Goal: Task Accomplishment & Management: Use online tool/utility

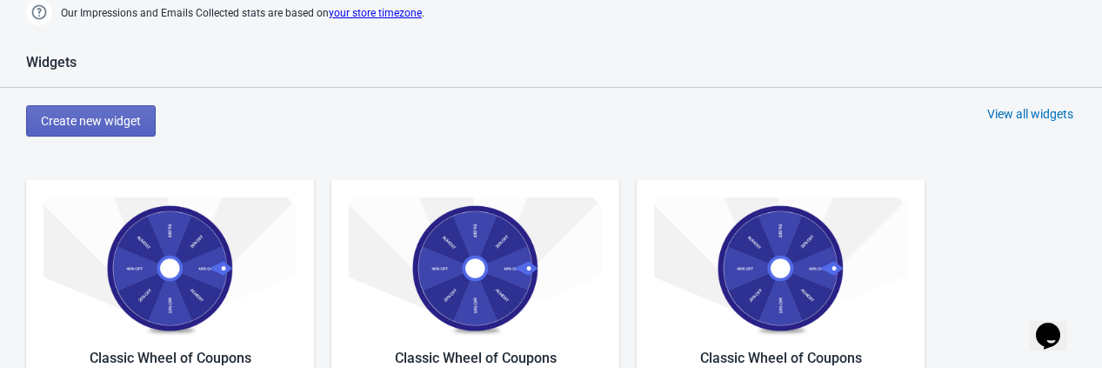
scroll to position [870, 0]
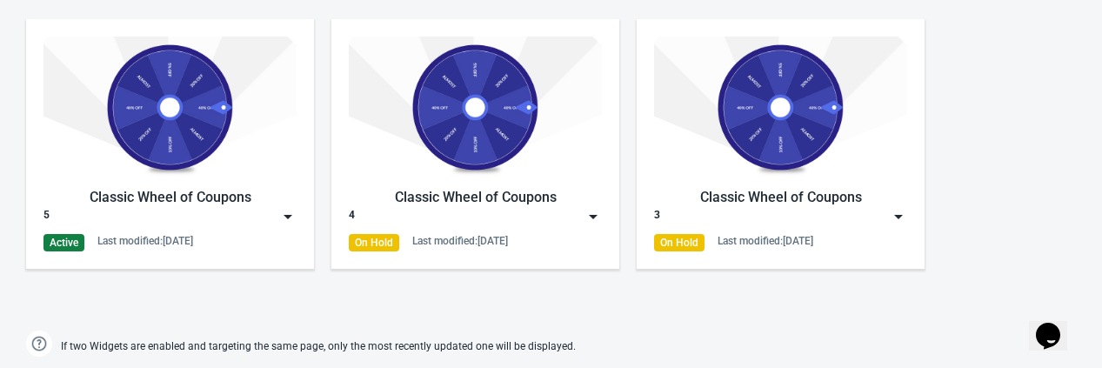
click at [287, 211] on img at bounding box center [287, 216] width 17 height 17
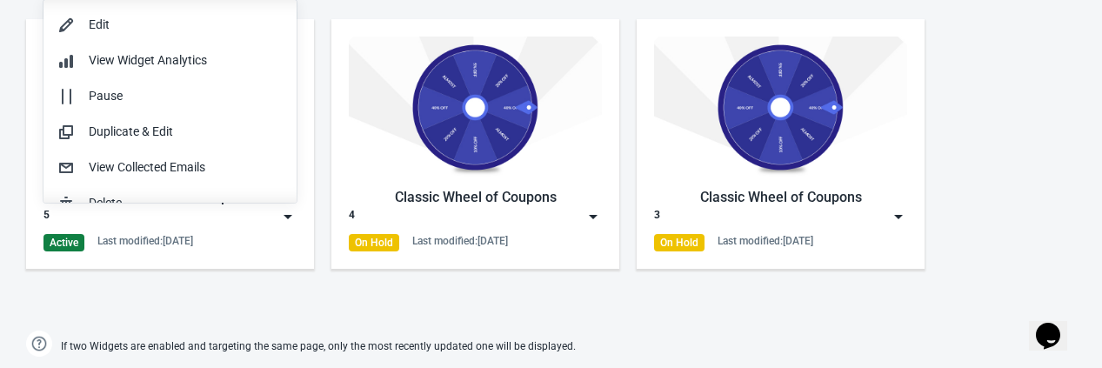
scroll to position [0, 0]
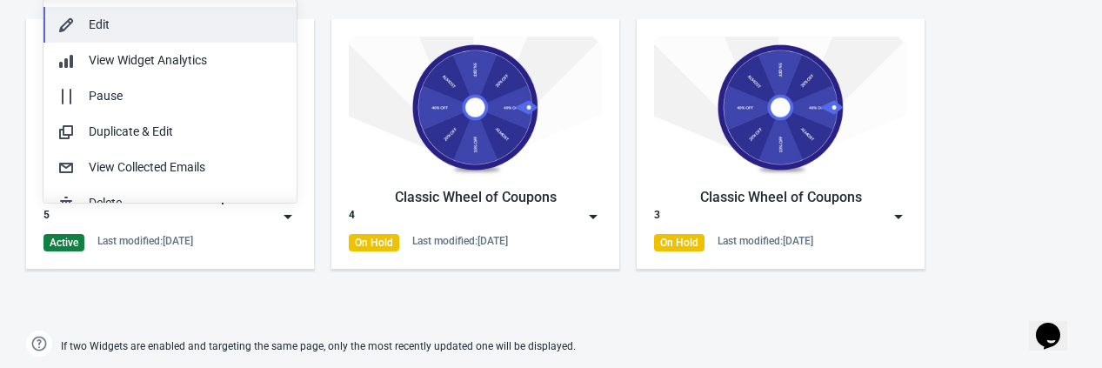
click at [157, 24] on div "Edit" at bounding box center [186, 25] width 194 height 18
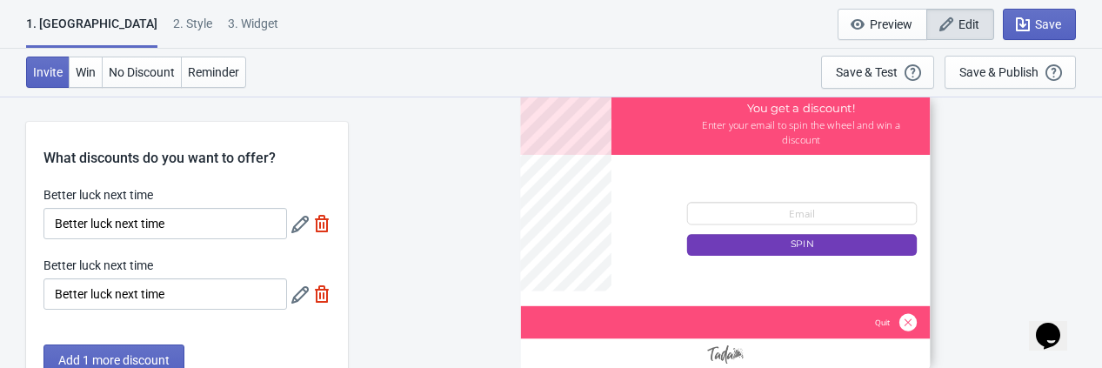
click at [204, 20] on div "1. Coupon 2 . Style 3. Widget" at bounding box center [155, 31] width 259 height 33
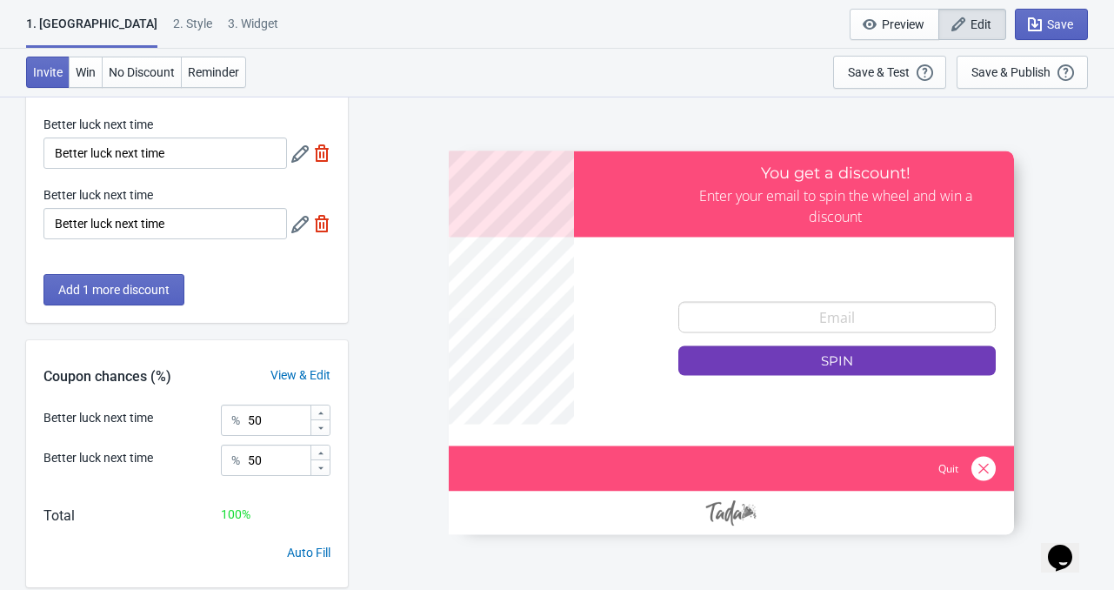
scroll to position [116, 0]
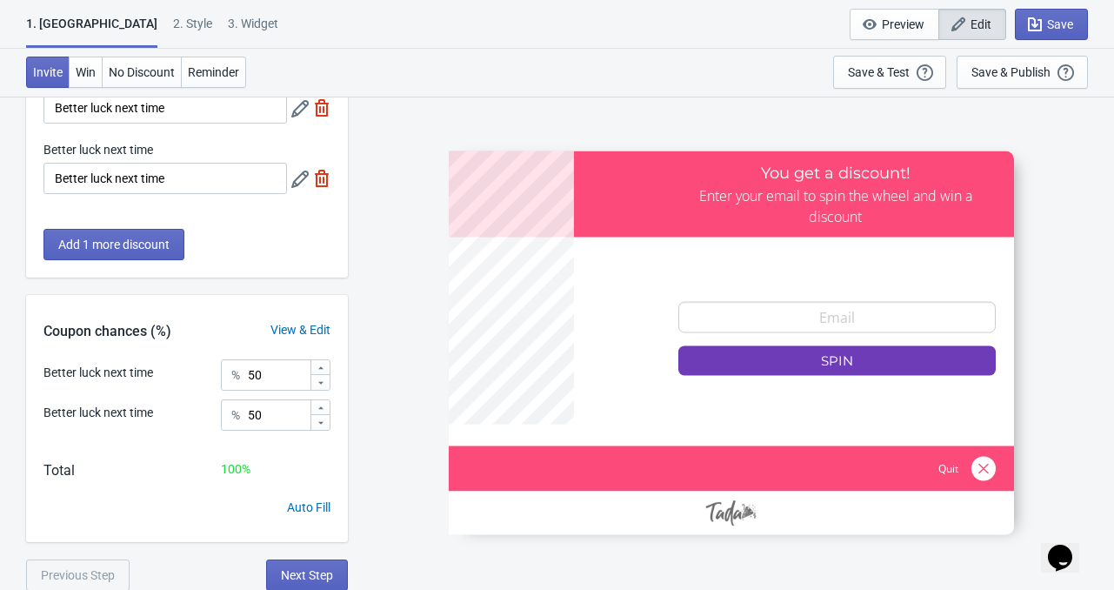
click at [228, 19] on div "3. Widget" at bounding box center [253, 30] width 50 height 30
select select "once"
select select "1"
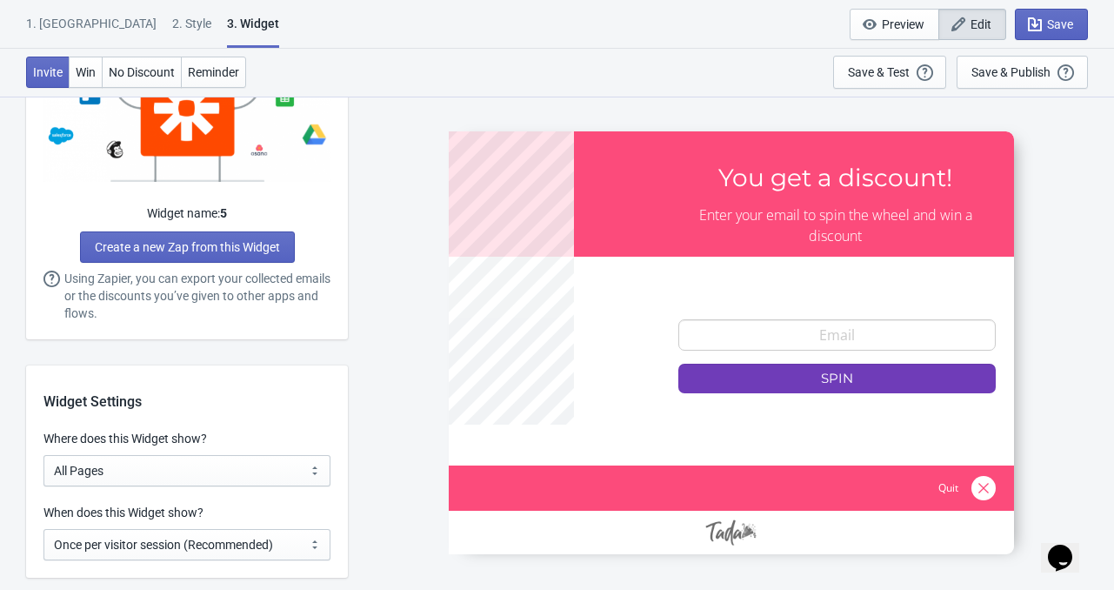
scroll to position [1218, 0]
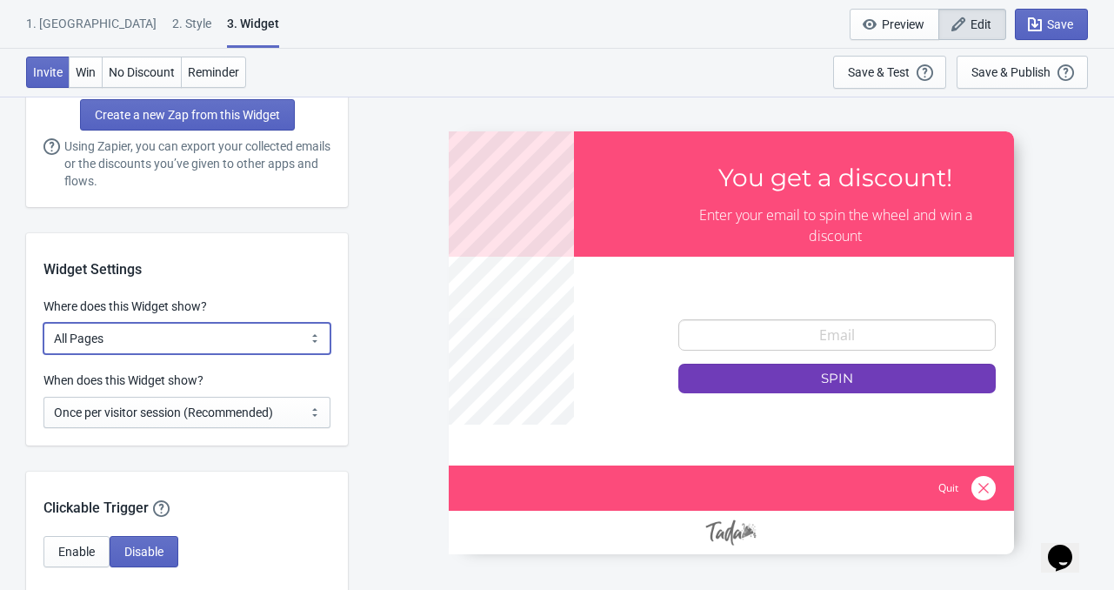
drag, startPoint x: 237, startPoint y: 337, endPoint x: 232, endPoint y: 345, distance: 9.4
click at [232, 345] on select "All Pages All Product Pages All Blog Pages All Static Pages Specific Product(s)…" at bounding box center [186, 338] width 287 height 31
click at [43, 323] on select "All Pages All Product Pages All Blog Pages All Static Pages Specific Product(s)…" at bounding box center [186, 338] width 287 height 31
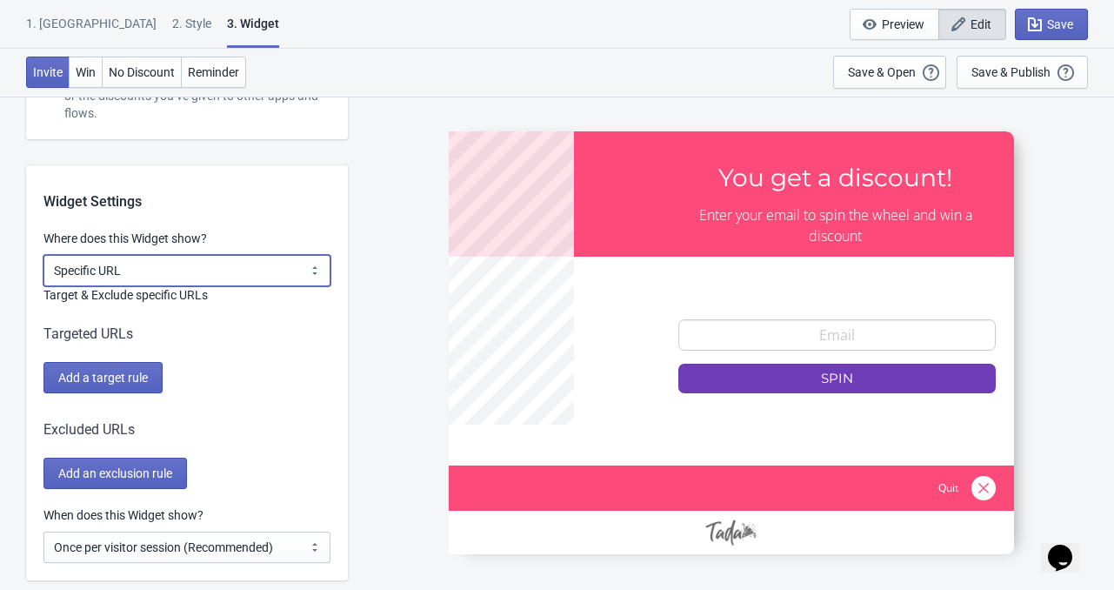
scroll to position [1392, 0]
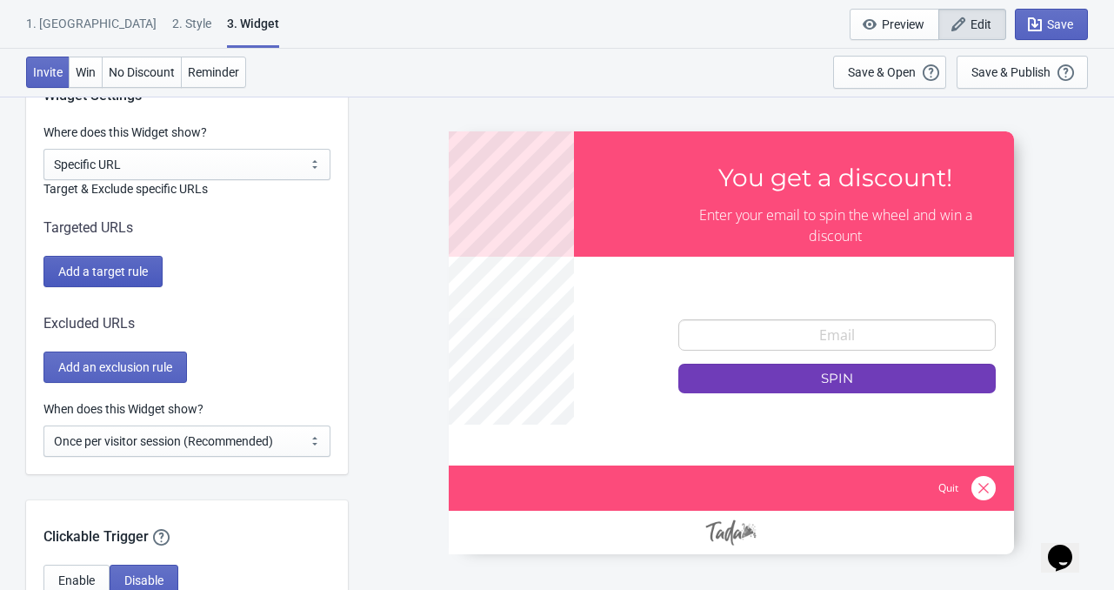
click at [128, 268] on span "Add a target rule" at bounding box center [103, 271] width 90 height 14
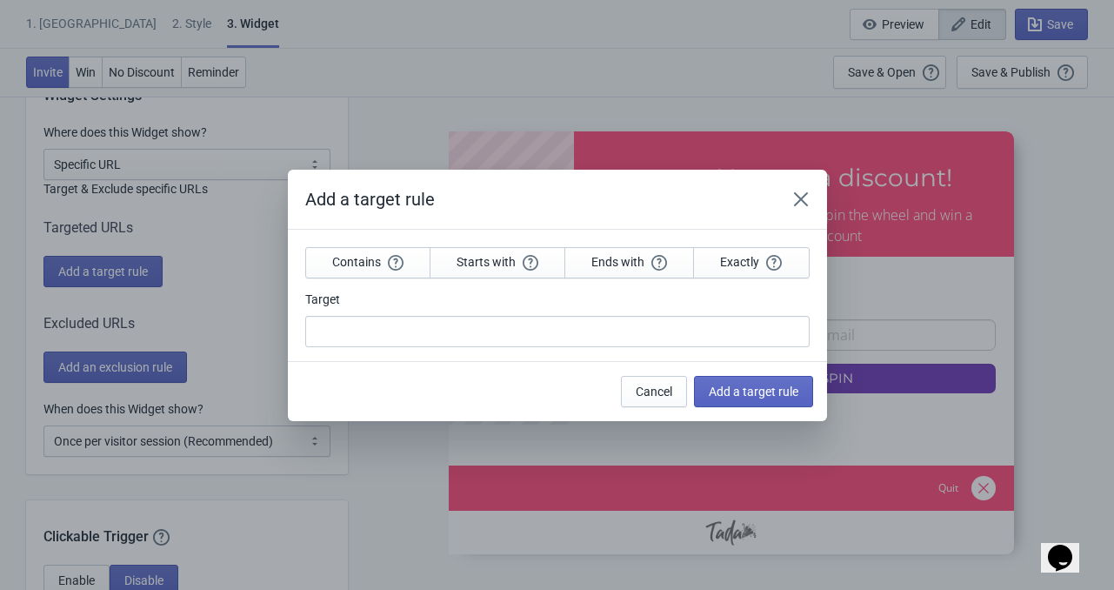
click at [501, 37] on div "Add a target rule Contains Starts with Ends with Exactly Target Cancel Add a ta…" at bounding box center [557, 295] width 1114 height 590
click at [805, 199] on icon "Close" at bounding box center [800, 198] width 17 height 17
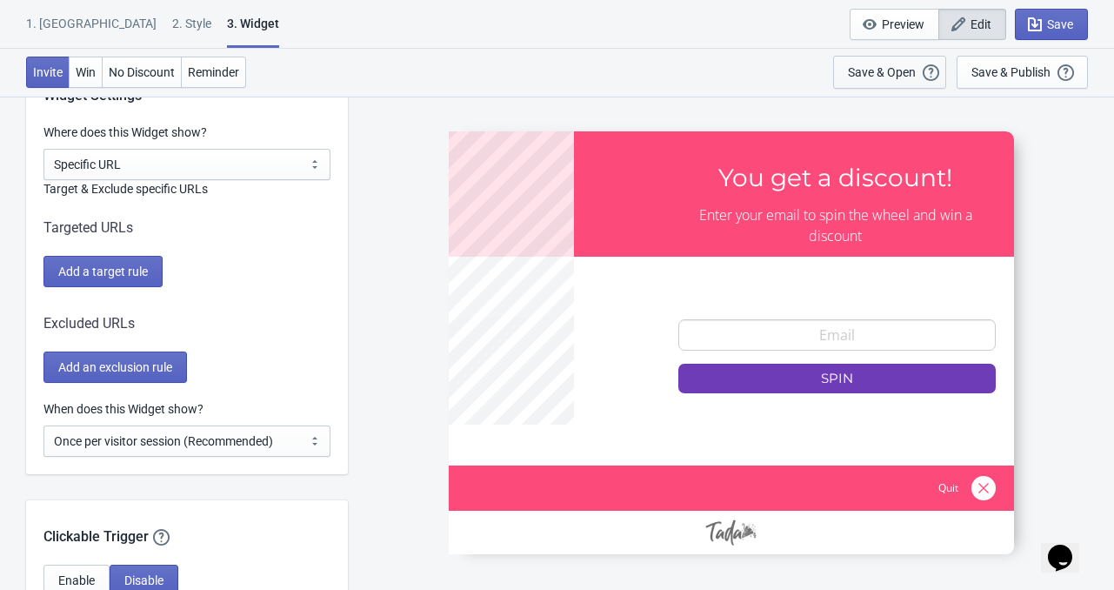
click at [887, 72] on div "Save & Open" at bounding box center [882, 72] width 68 height 14
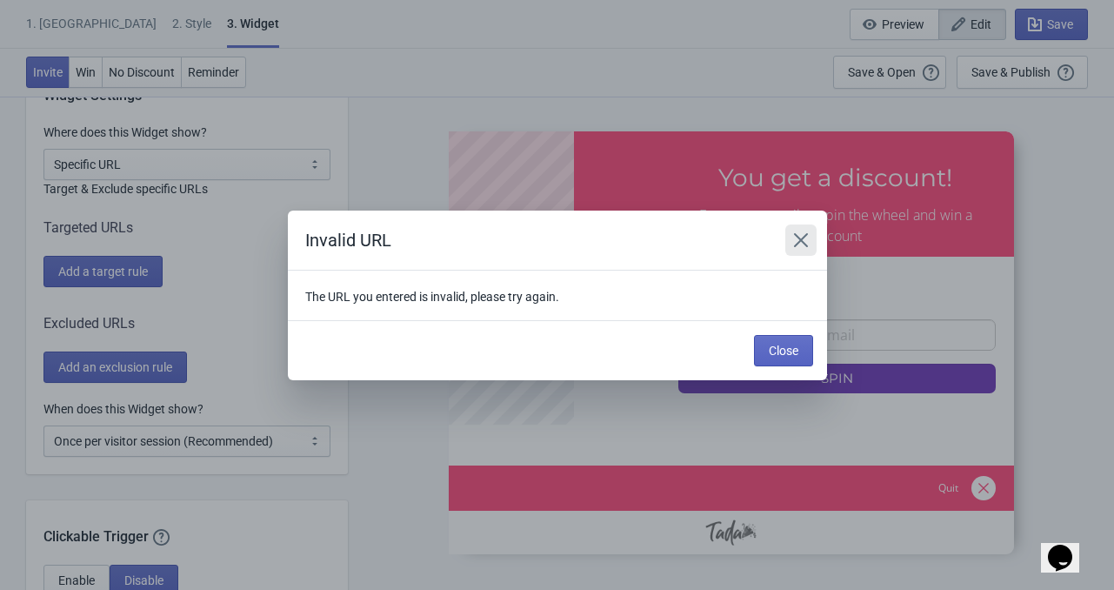
click at [795, 236] on icon "Close" at bounding box center [800, 239] width 14 height 14
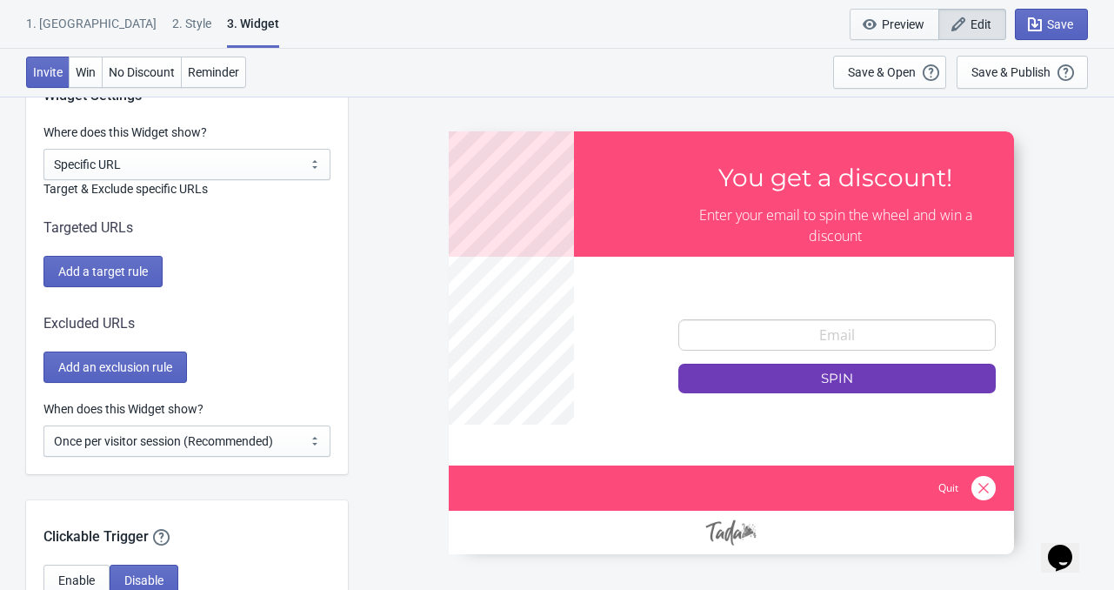
click at [900, 25] on span "Preview" at bounding box center [903, 24] width 43 height 14
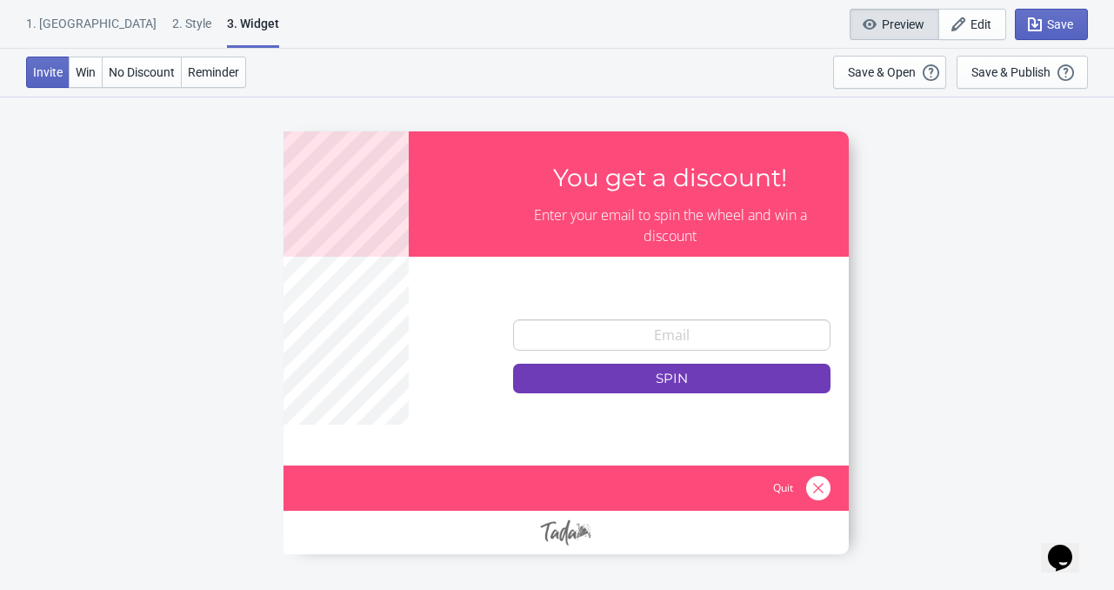
scroll to position [96, 0]
click at [900, 25] on span "Preview" at bounding box center [903, 24] width 43 height 14
click at [871, 69] on div "Save & Open" at bounding box center [882, 72] width 68 height 14
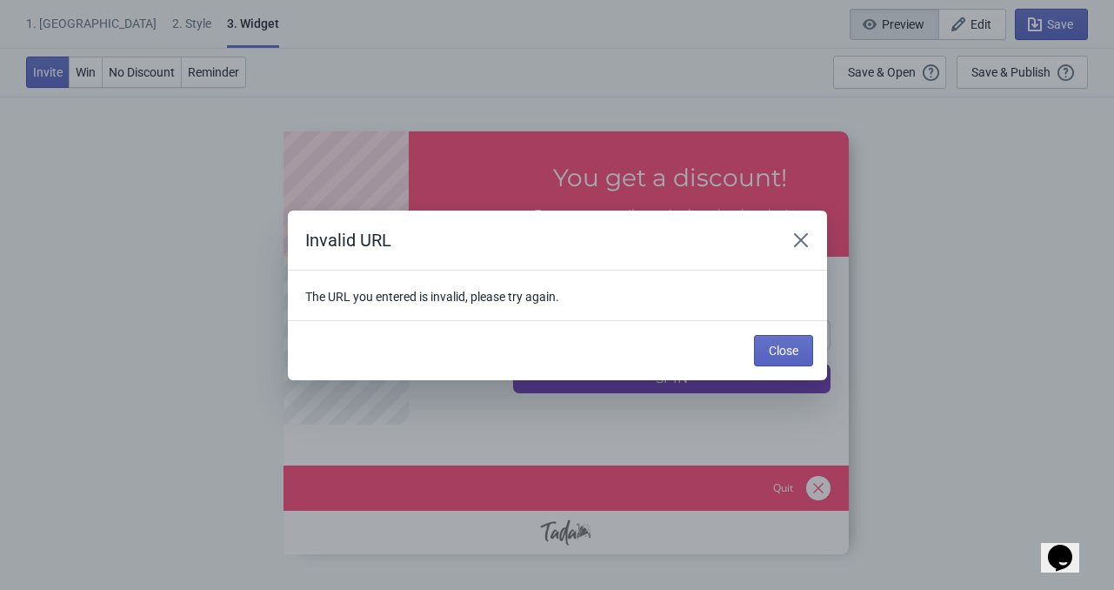
click at [818, 246] on div "Invalid URL" at bounding box center [557, 241] width 539 height 60
click at [808, 237] on icon "Close" at bounding box center [800, 239] width 17 height 17
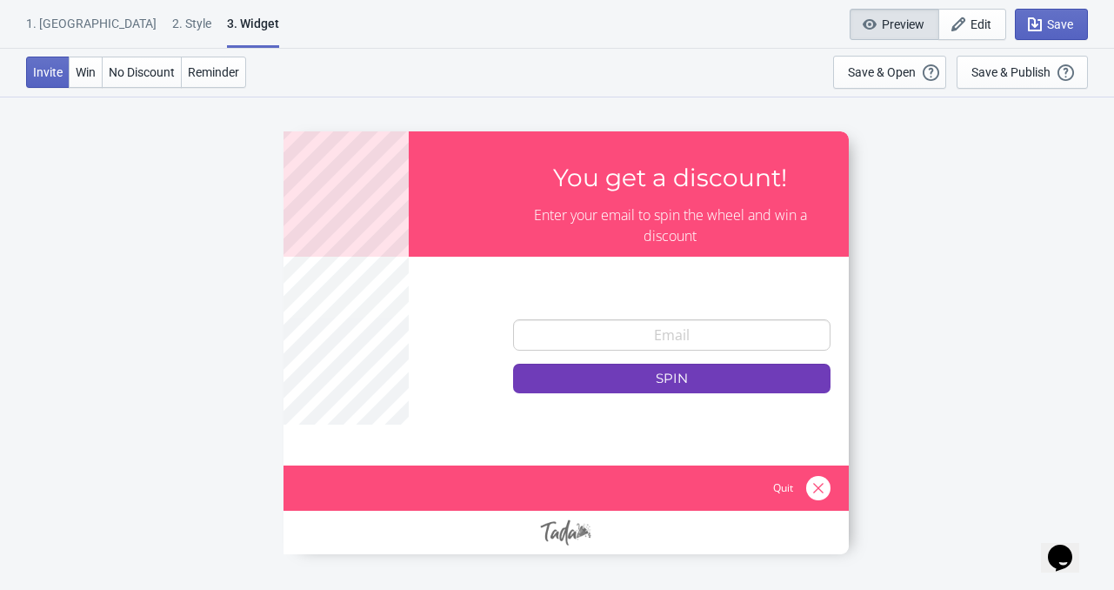
click at [95, 27] on div "1. Coupon 2 . Style 3. Widget" at bounding box center [156, 31] width 260 height 33
click at [227, 20] on div "3. Widget" at bounding box center [253, 31] width 52 height 33
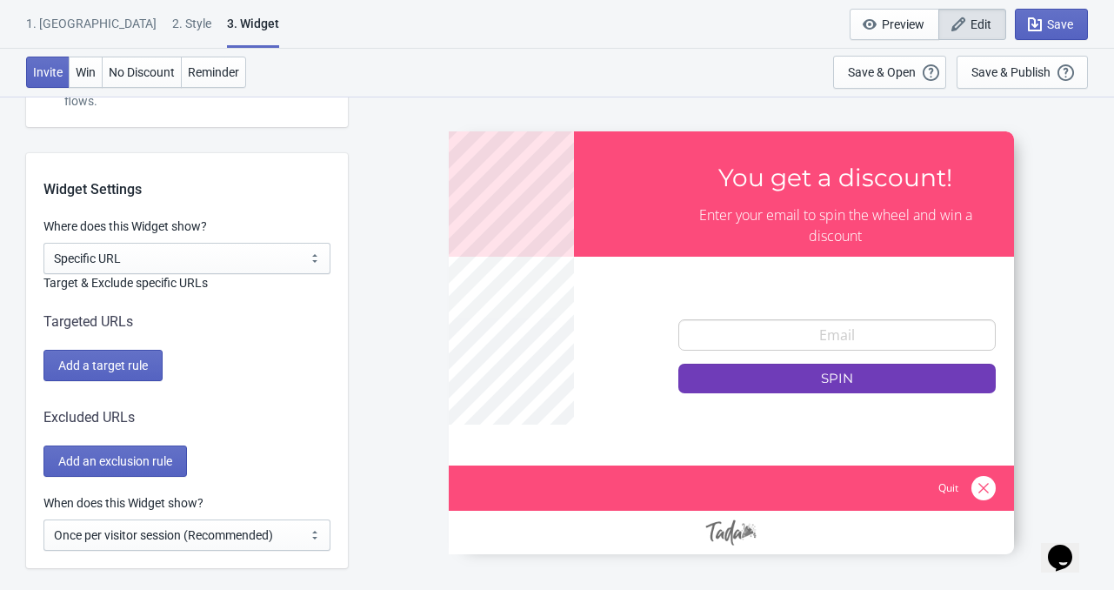
scroll to position [1400, 0]
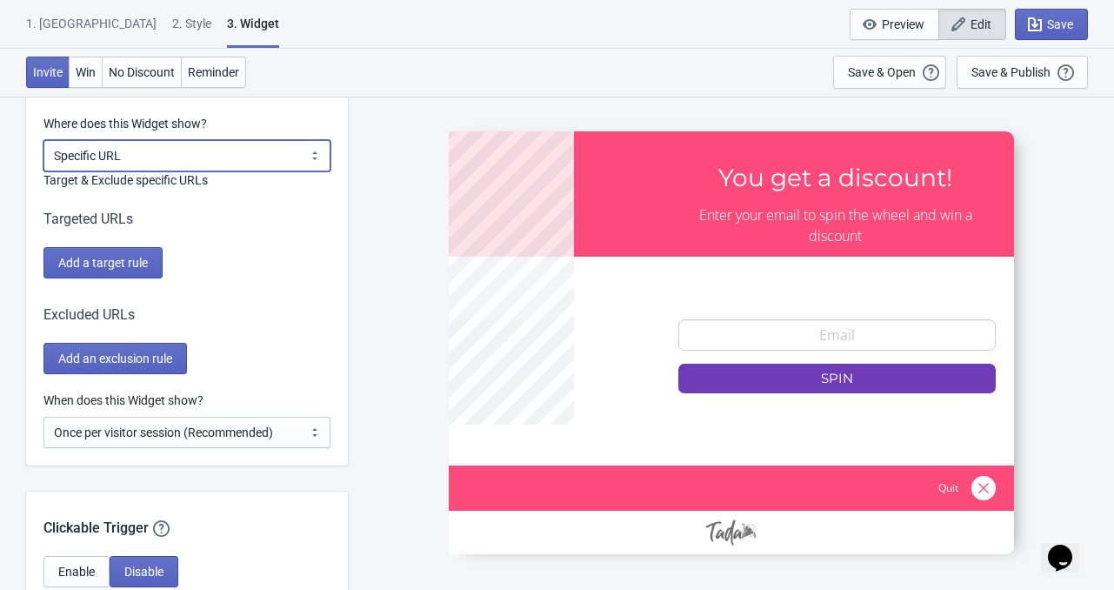
click at [272, 159] on select "All Pages All Product Pages All Blog Pages All Static Pages Specific Product(s)…" at bounding box center [186, 155] width 287 height 31
click at [43, 140] on select "All Pages All Product Pages All Blog Pages All Static Pages Specific Product(s)…" at bounding box center [186, 155] width 287 height 31
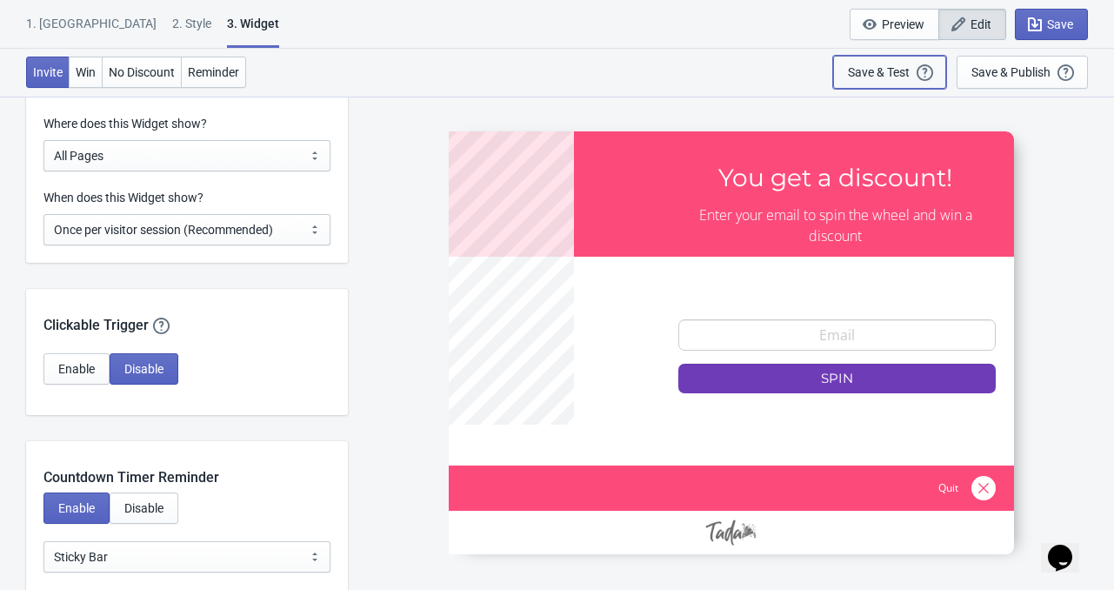
click at [873, 73] on div "Save & Test" at bounding box center [879, 72] width 62 height 14
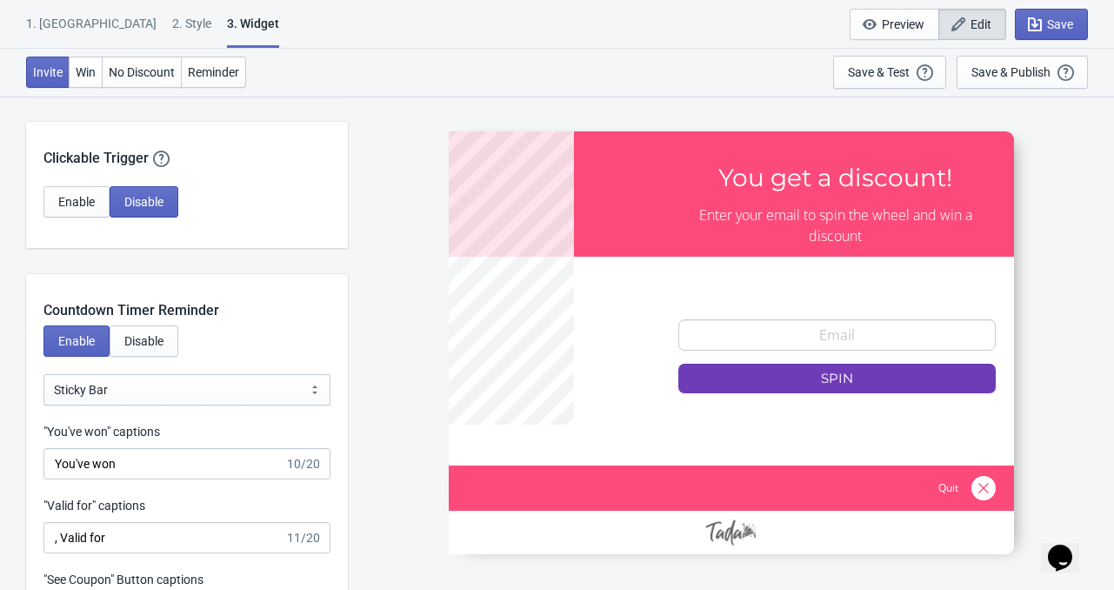
scroll to position [1226, 0]
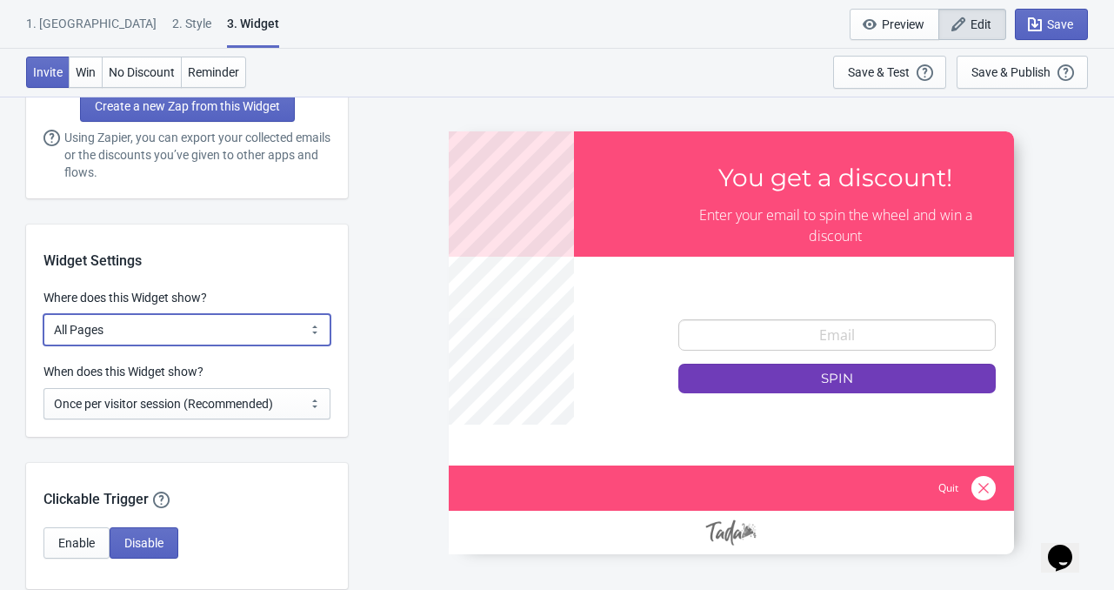
click at [191, 325] on select "All Pages All Product Pages All Blog Pages All Static Pages Specific Product(s)…" at bounding box center [186, 329] width 287 height 31
select select "specificURL"
click at [43, 314] on select "All Pages All Product Pages All Blog Pages All Static Pages Specific Product(s)…" at bounding box center [186, 329] width 287 height 31
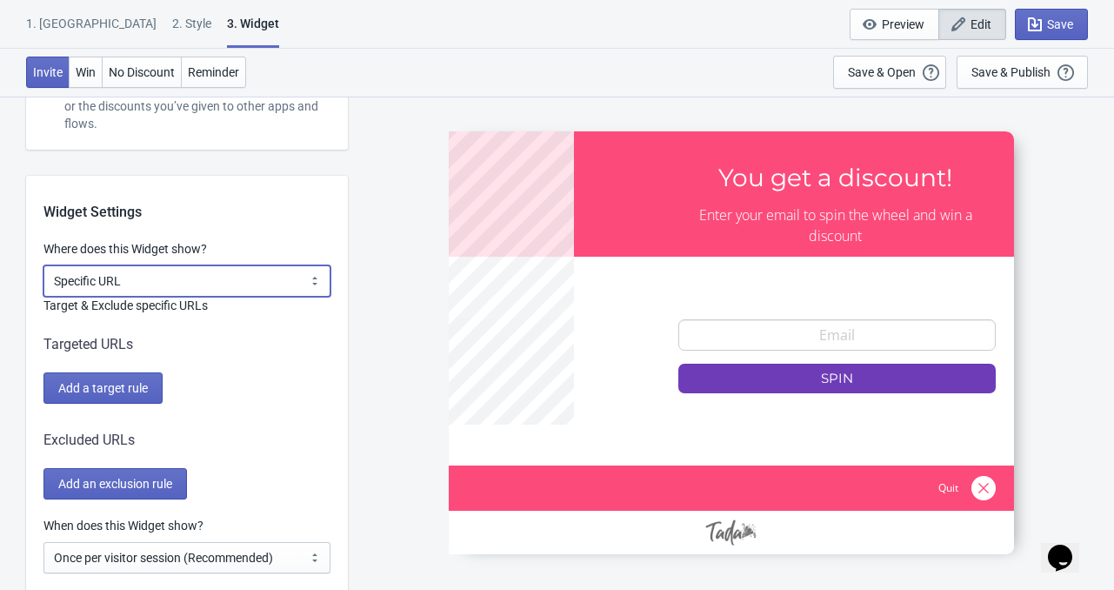
scroll to position [1400, 0]
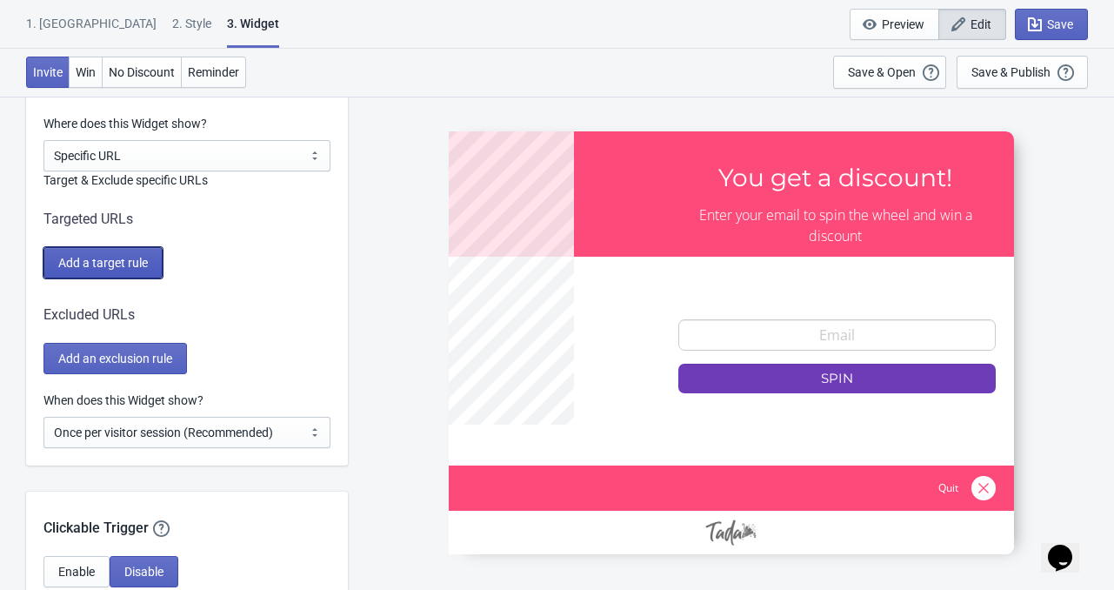
click at [108, 265] on span "Add a target rule" at bounding box center [103, 263] width 90 height 14
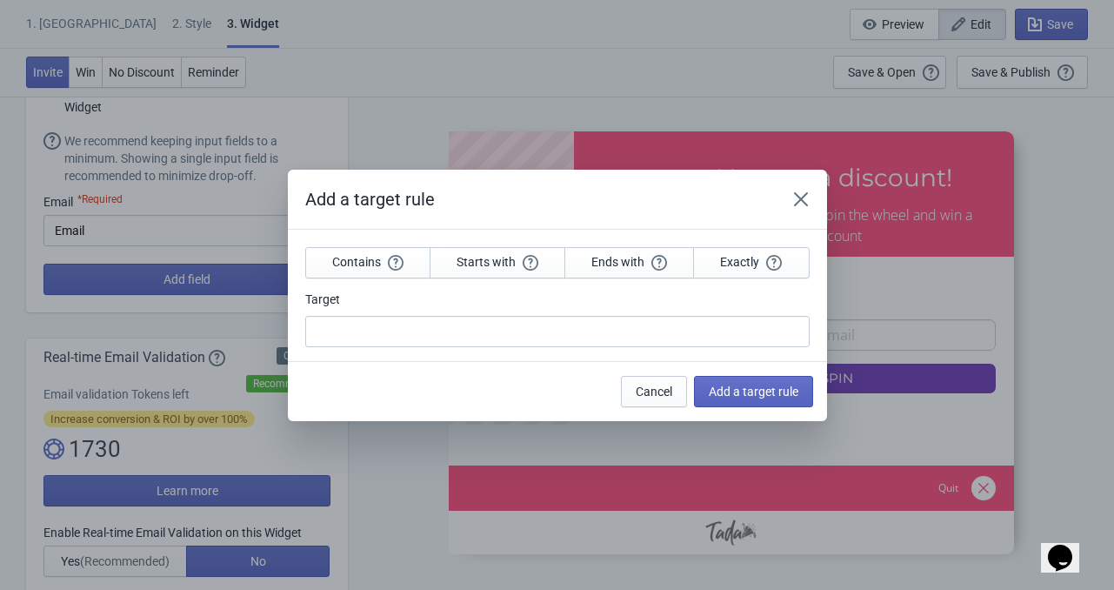
scroll to position [0, 0]
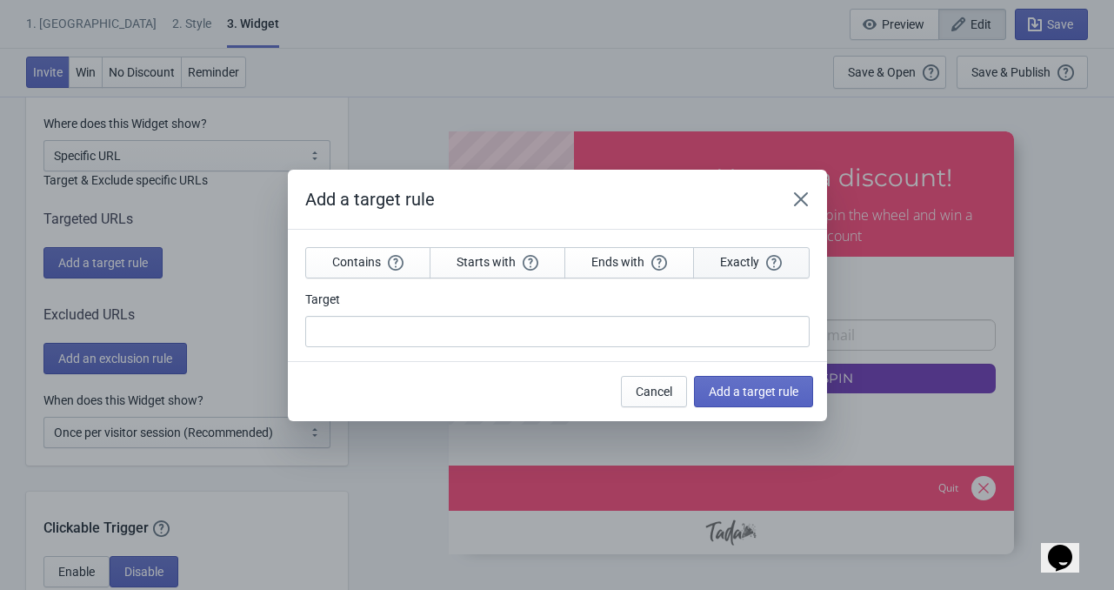
click at [739, 264] on span "Exactly" at bounding box center [751, 262] width 62 height 16
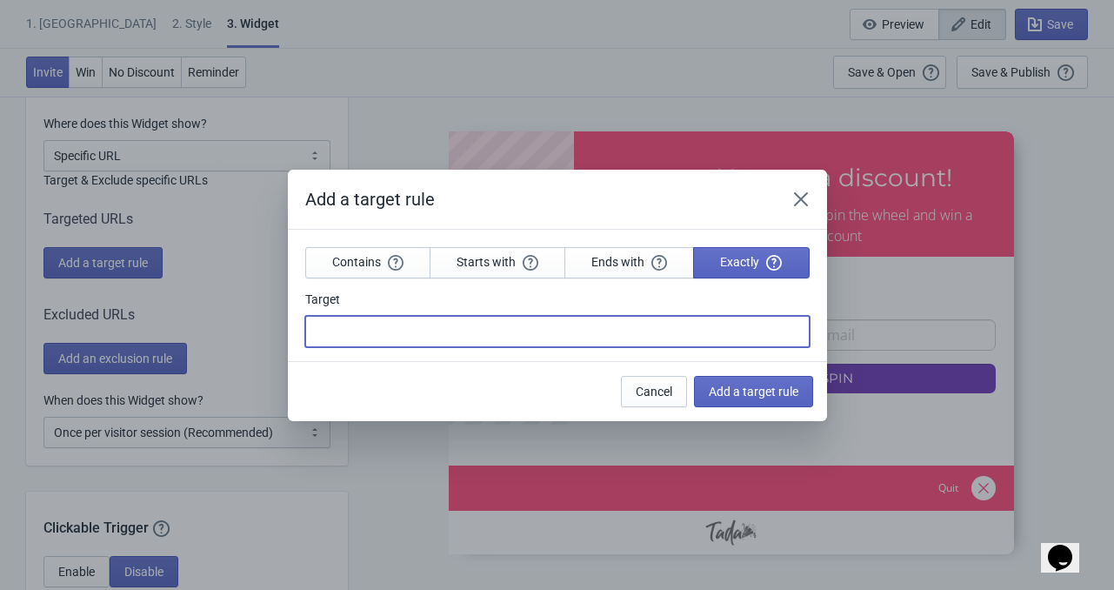
click at [411, 336] on input "Target" at bounding box center [557, 331] width 505 height 31
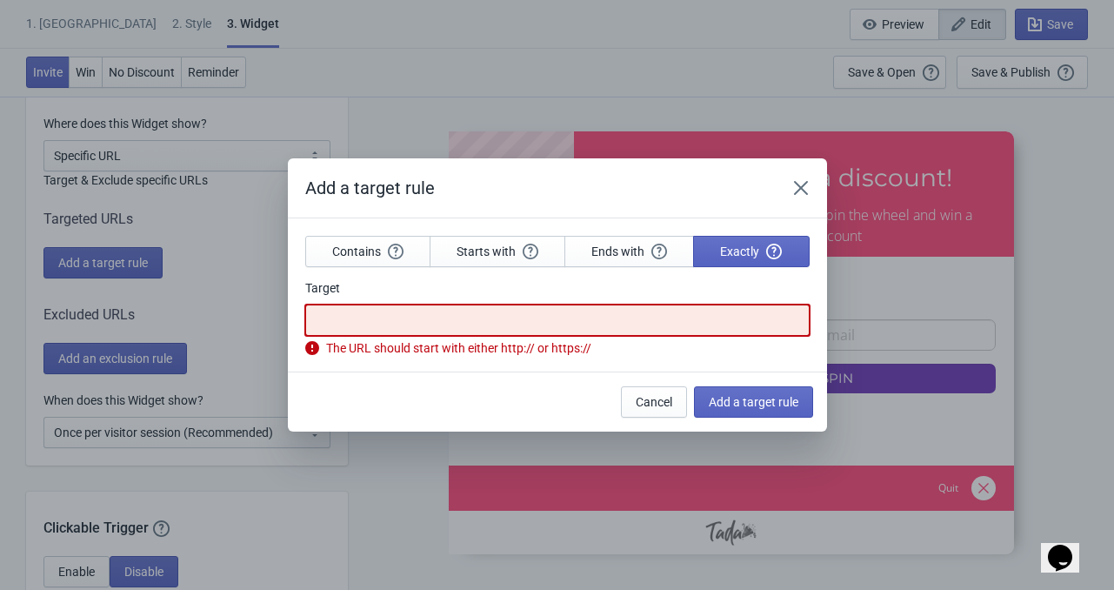
click at [404, 324] on input "Target" at bounding box center [557, 319] width 505 height 31
paste input "[URL][DOMAIN_NAME]"
type input "[URL][DOMAIN_NAME]"
click at [732, 367] on button "Add a target rule" at bounding box center [753, 401] width 119 height 31
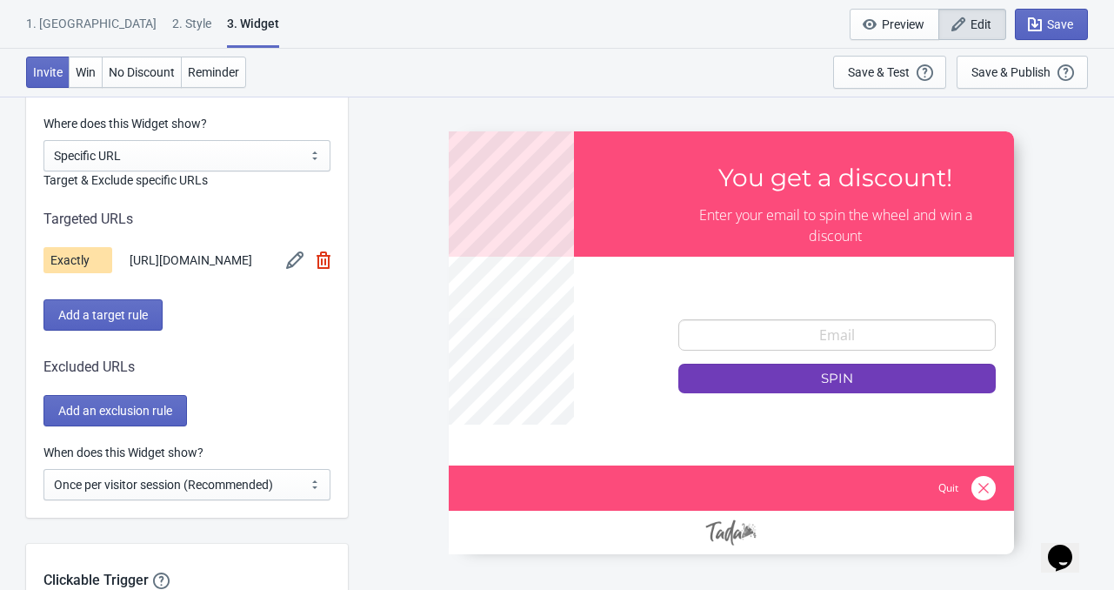
scroll to position [1487, 0]
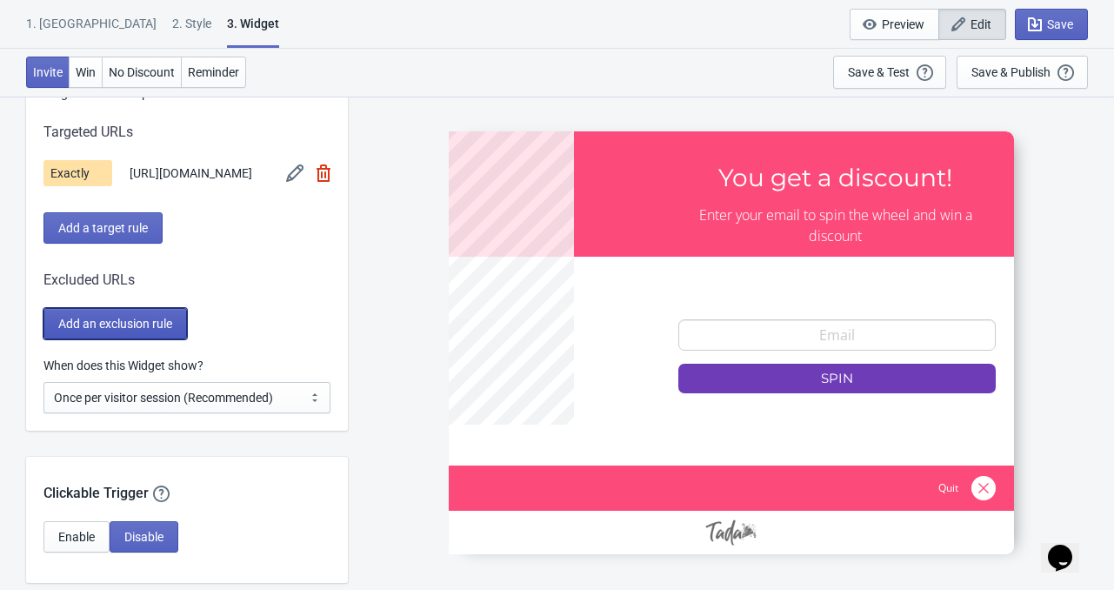
click at [143, 331] on span "Add an exclusion rule" at bounding box center [115, 324] width 114 height 14
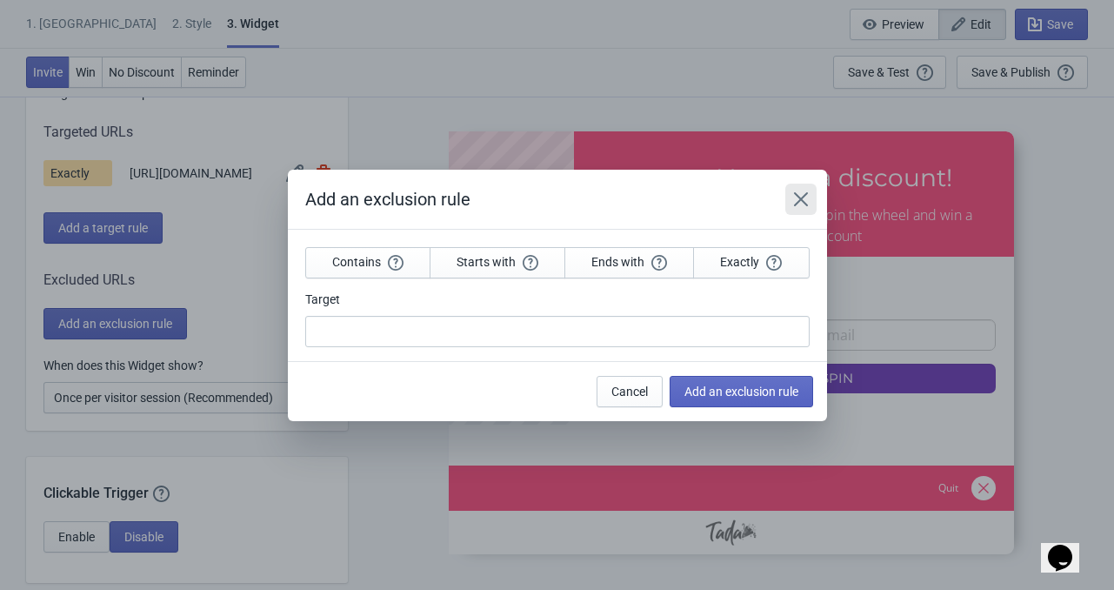
click at [807, 197] on icon "Close" at bounding box center [800, 198] width 17 height 17
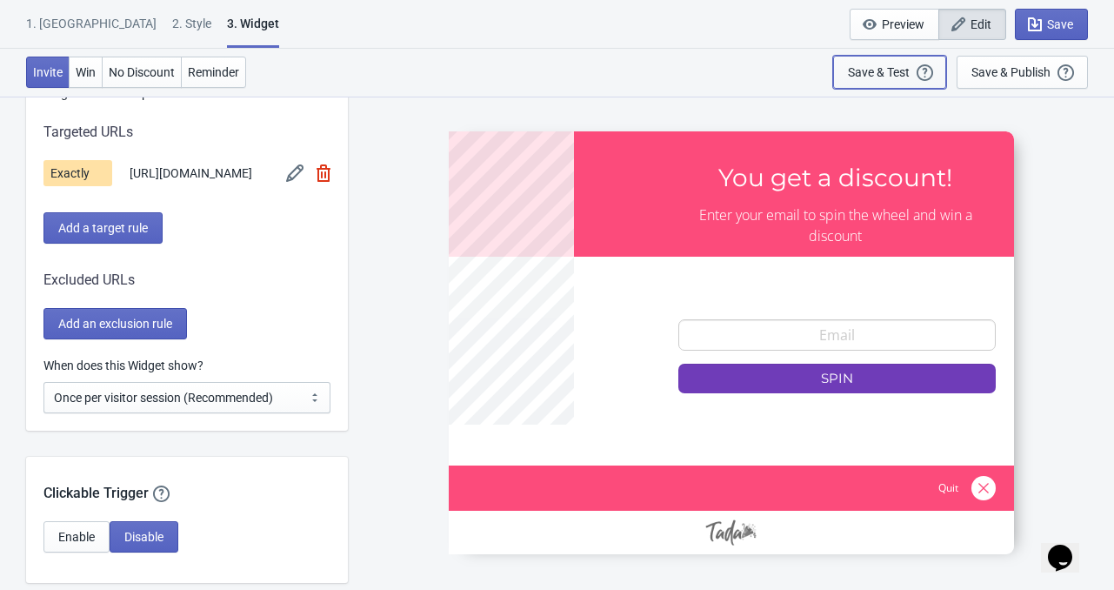
click at [870, 70] on div "Save & Test" at bounding box center [879, 72] width 62 height 14
click at [866, 65] on div "Save & Test" at bounding box center [879, 72] width 62 height 14
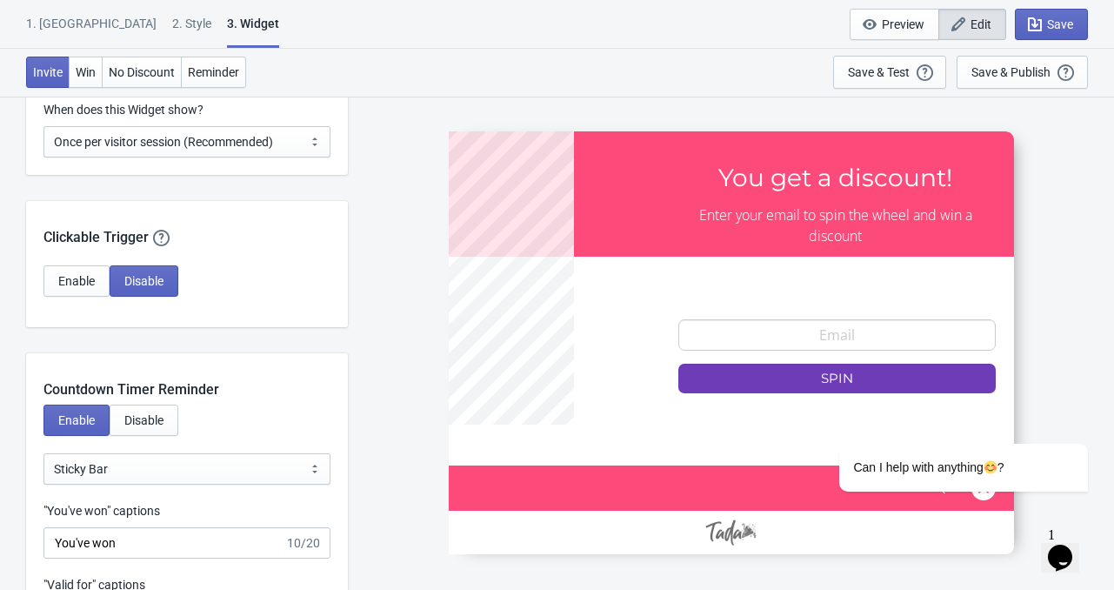
scroll to position [1835, 0]
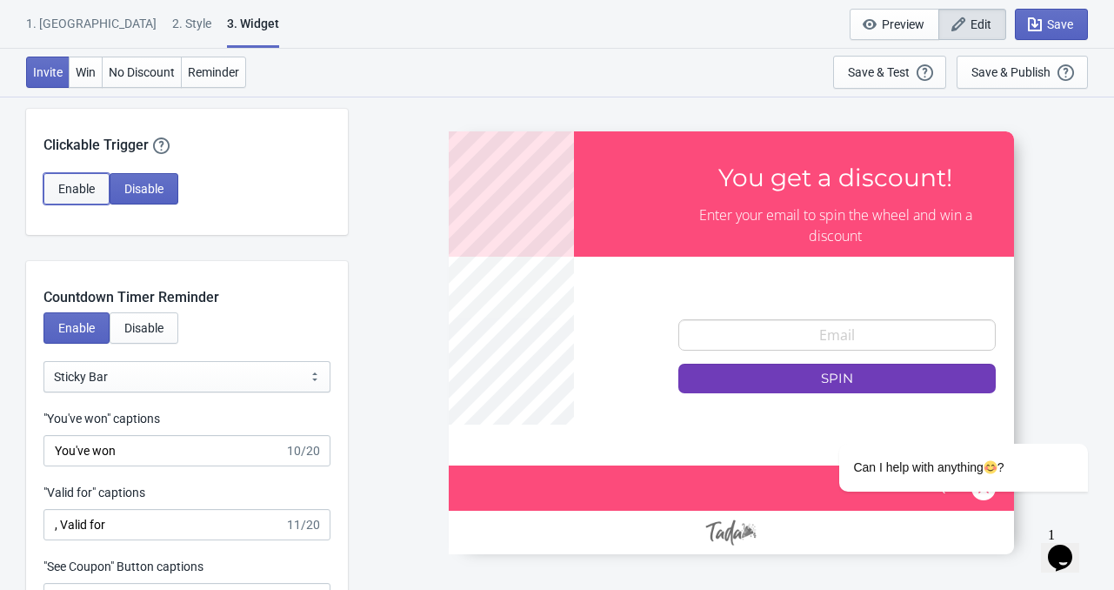
click at [71, 196] on span "Enable" at bounding box center [76, 189] width 37 height 14
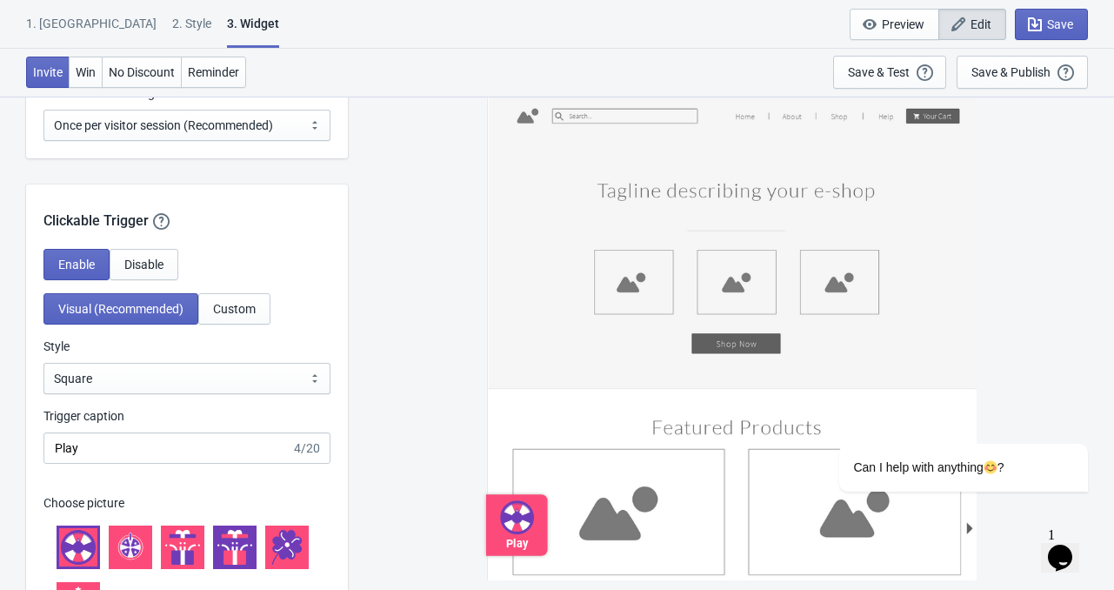
scroll to position [1487, 0]
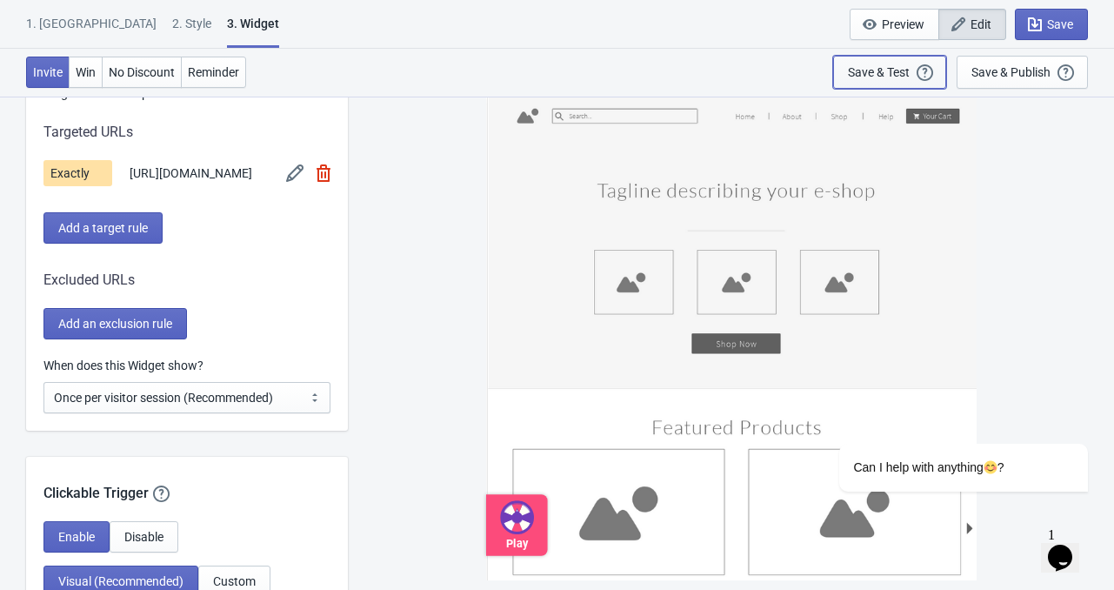
click at [888, 77] on div "Save & Test" at bounding box center [879, 72] width 62 height 14
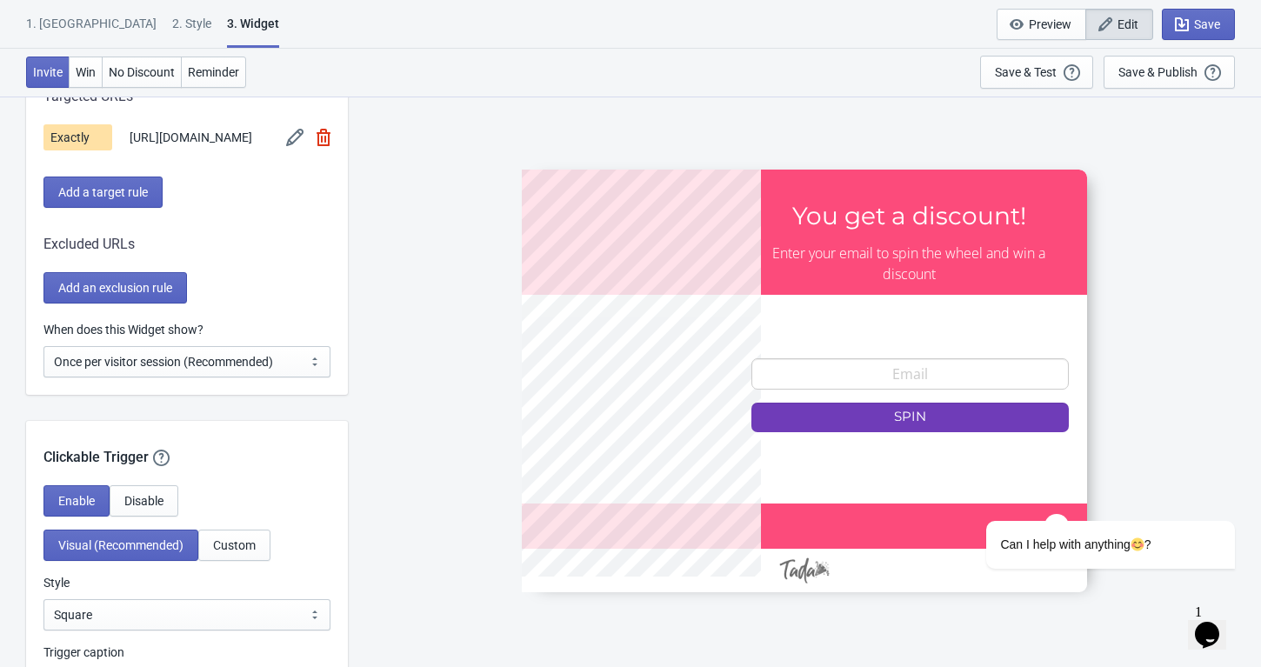
scroll to position [1478, 0]
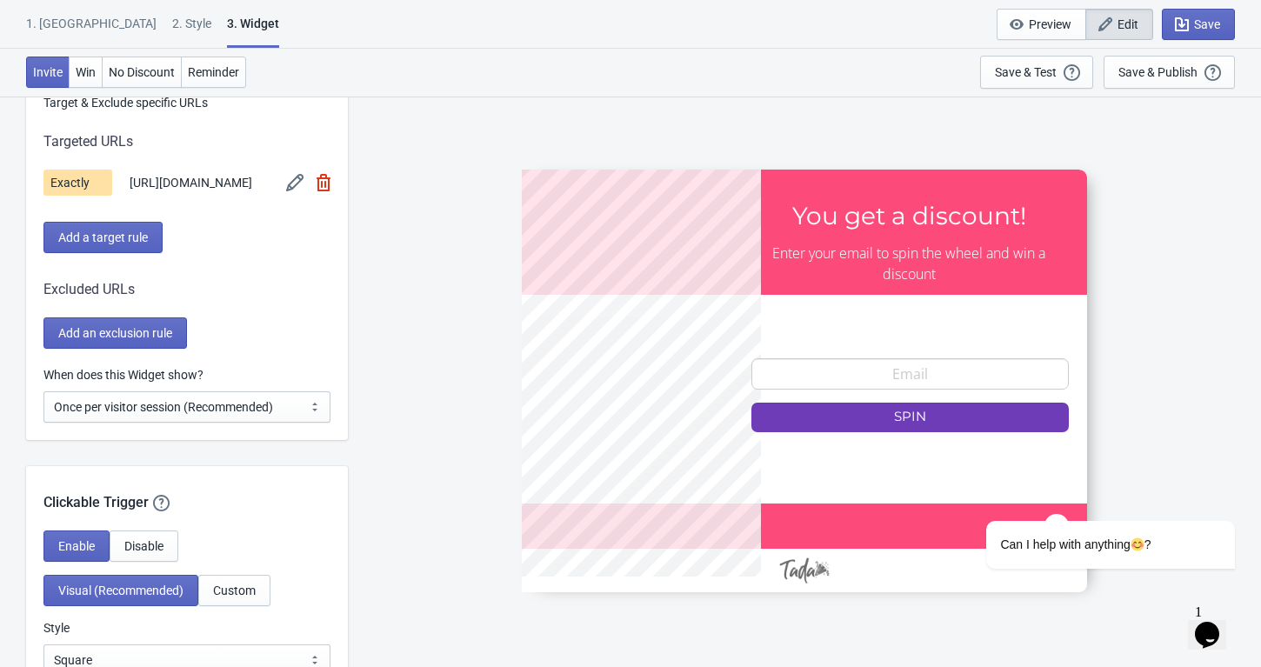
click at [506, 21] on div "1. Coupon 2 . Style 3. Widget 1. Coupon 2 . Style 3. Widget Save and Exit Previ…" at bounding box center [630, 24] width 1261 height 49
